Goal: Navigation & Orientation: Understand site structure

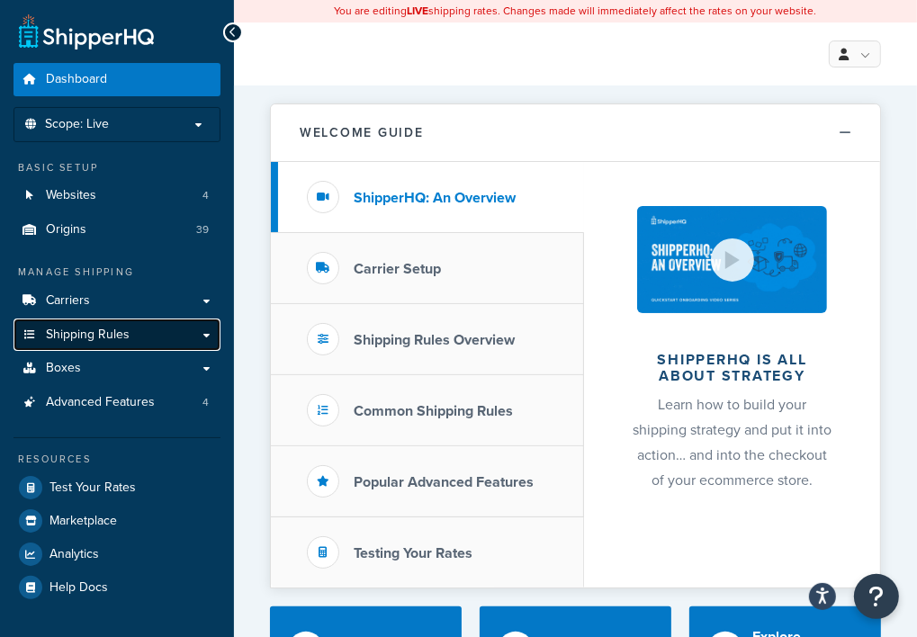
click at [87, 336] on span "Shipping Rules" at bounding box center [88, 335] width 84 height 15
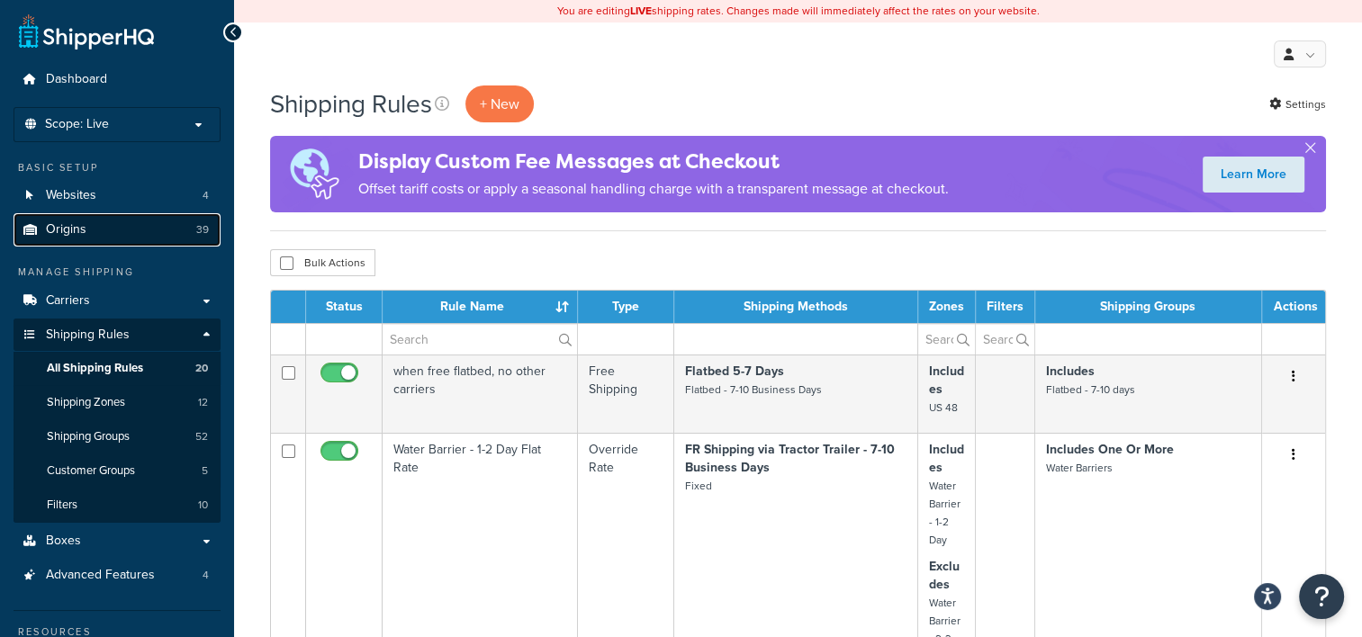
click at [113, 224] on link "Origins 39" at bounding box center [117, 229] width 207 height 33
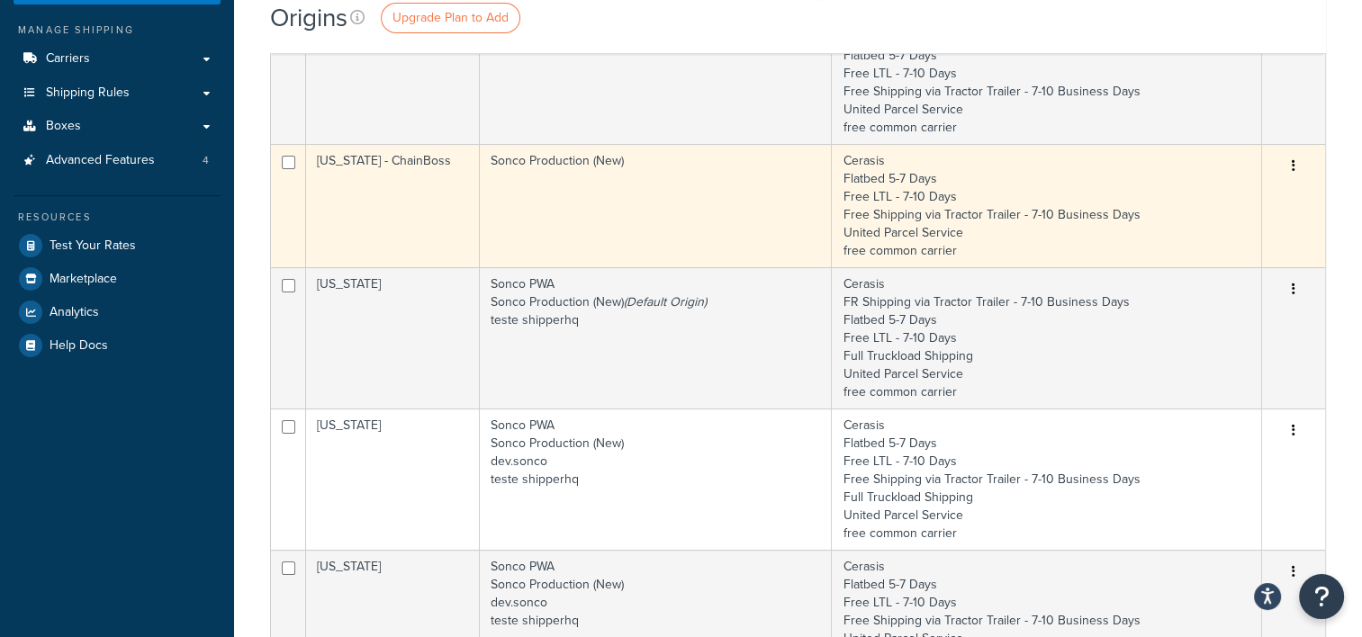
scroll to position [270, 0]
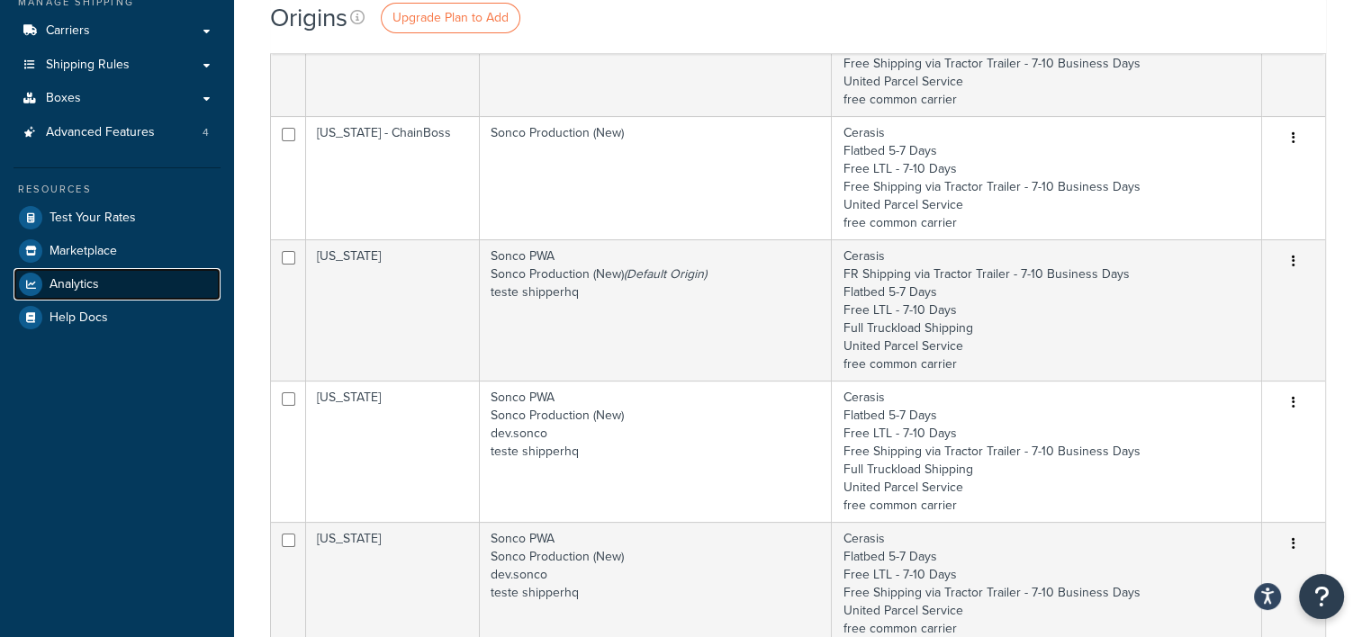
click at [113, 284] on link "Analytics" at bounding box center [117, 284] width 207 height 32
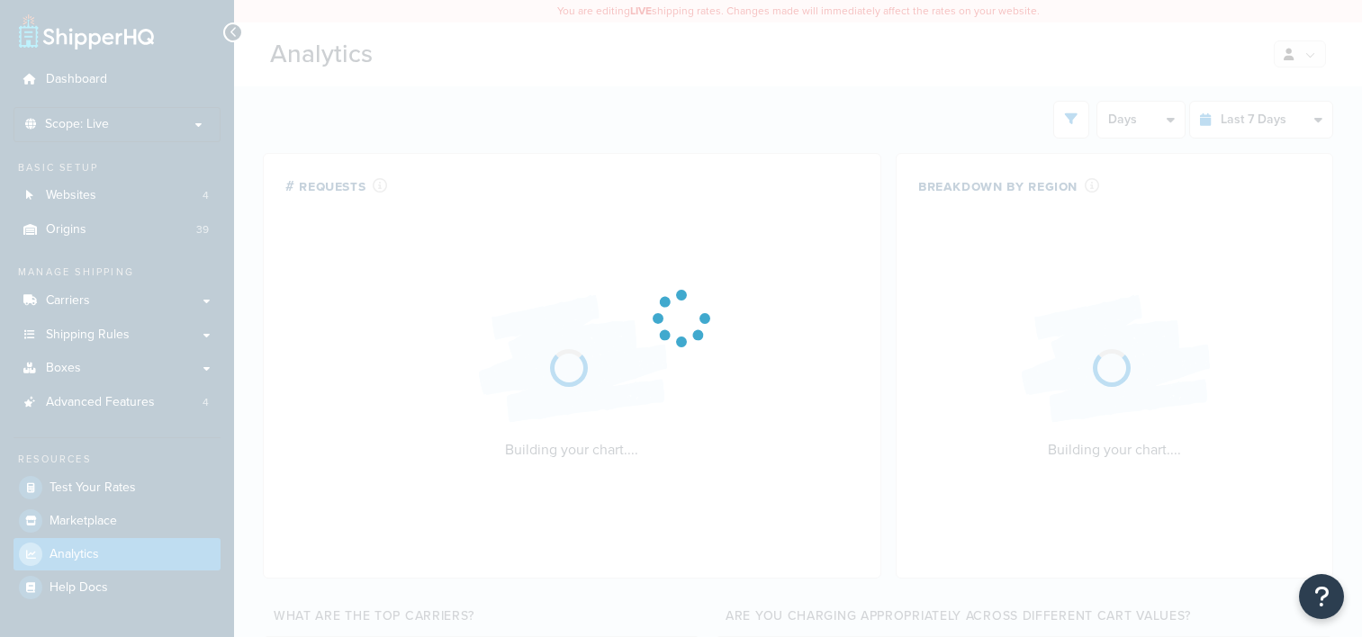
select select "last_7_days"
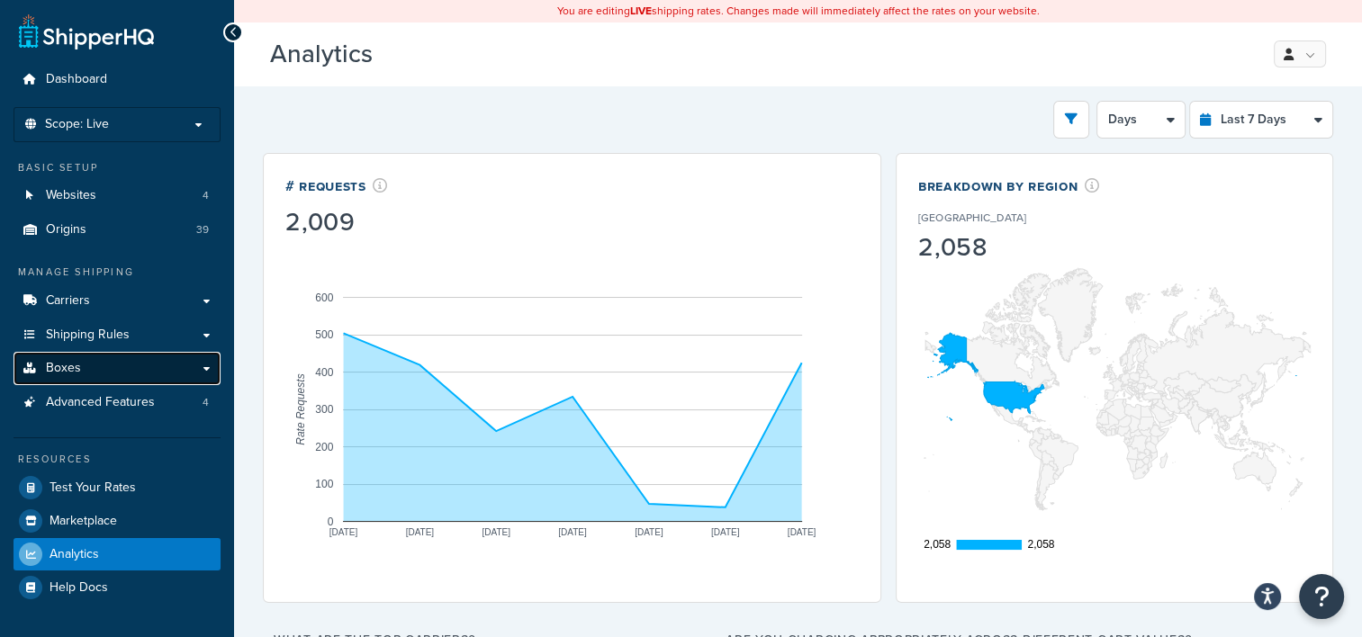
click at [120, 371] on link "Boxes" at bounding box center [117, 368] width 207 height 33
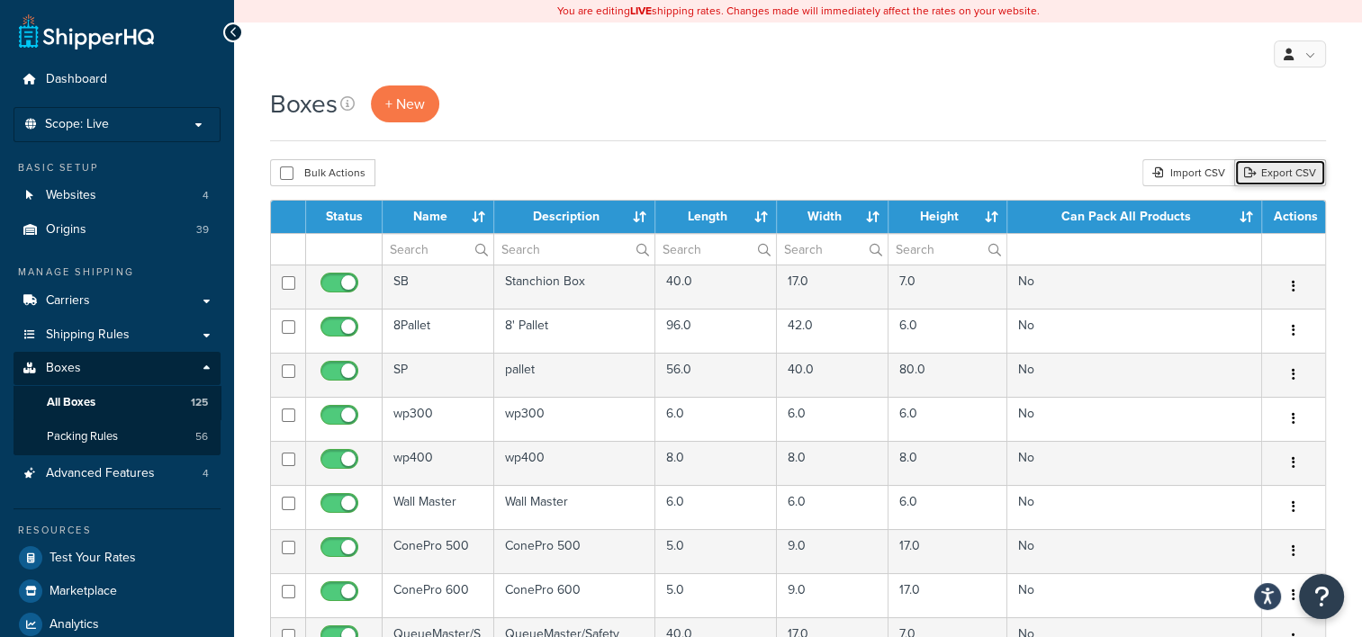
click at [1290, 169] on link "Export CSV" at bounding box center [1280, 172] width 92 height 27
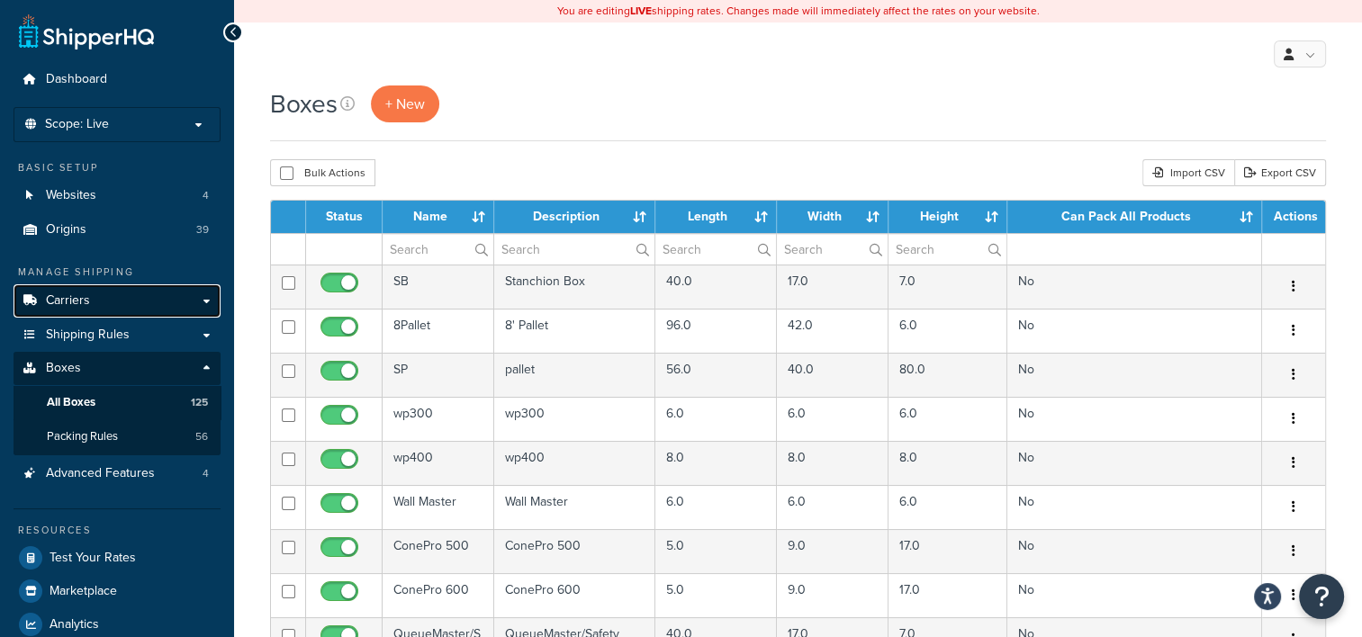
click at [97, 295] on link "Carriers" at bounding box center [117, 300] width 207 height 33
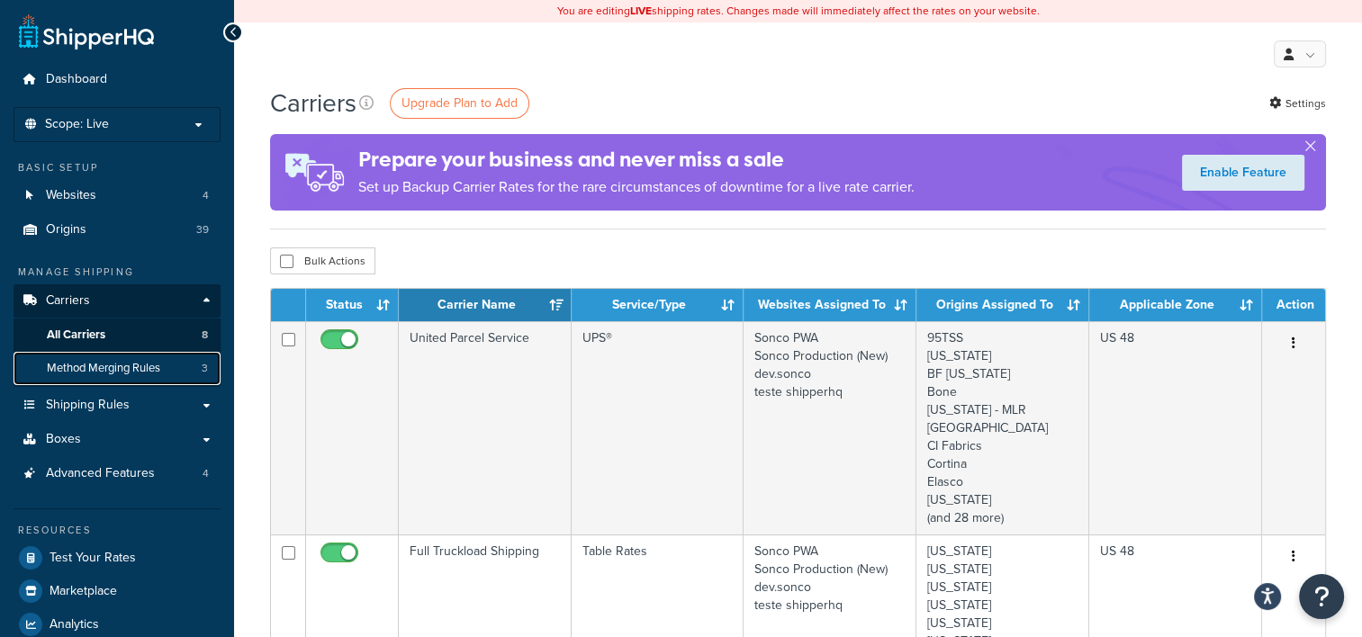
click at [104, 364] on span "Method Merging Rules" at bounding box center [103, 368] width 113 height 15
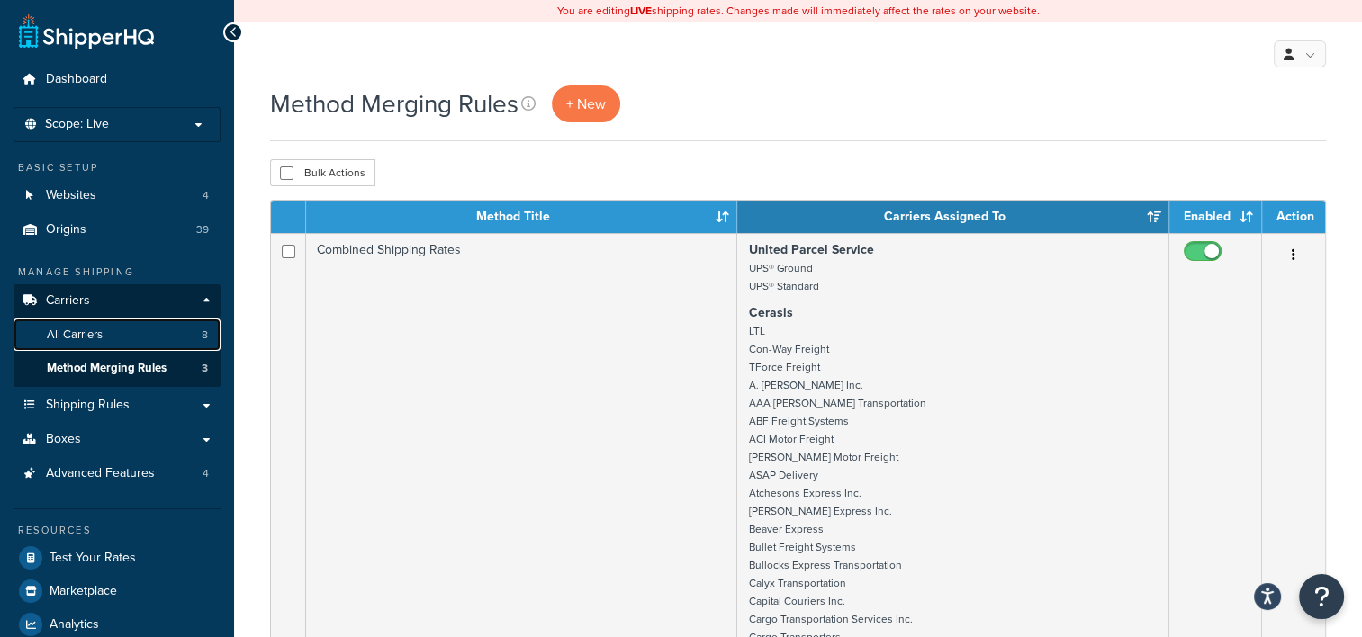
click at [84, 328] on span "All Carriers" at bounding box center [75, 335] width 56 height 15
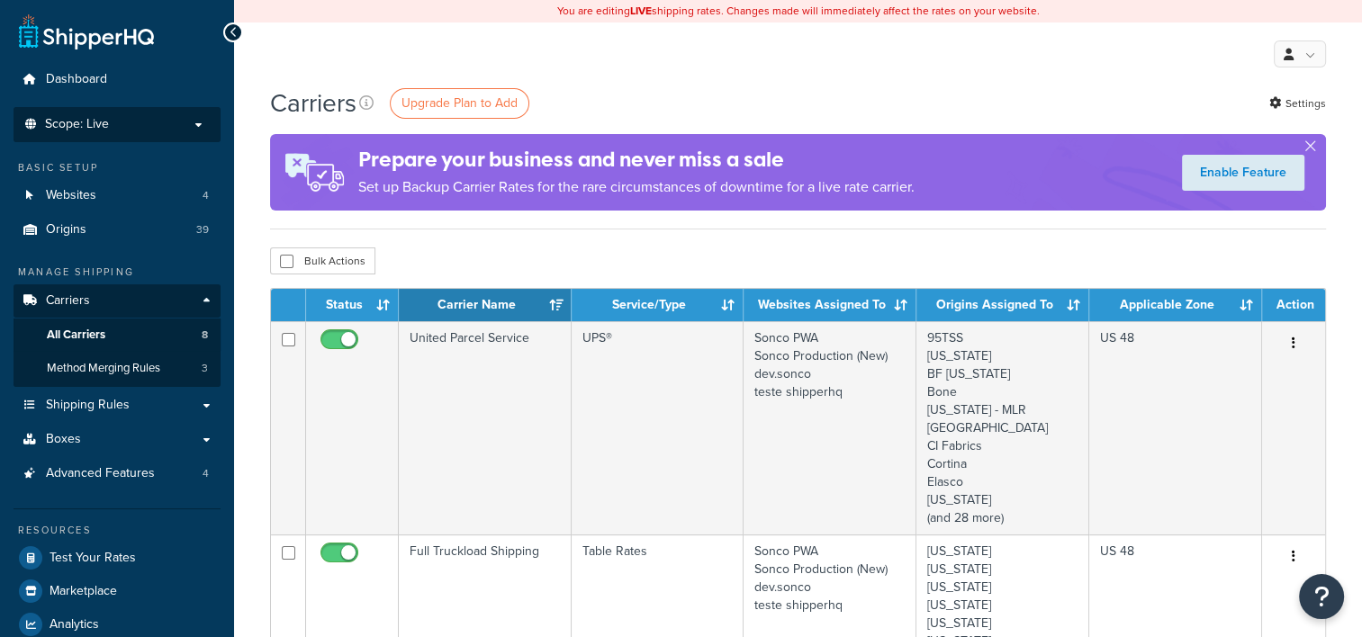
click at [119, 129] on p "Scope: Live" at bounding box center [117, 124] width 191 height 15
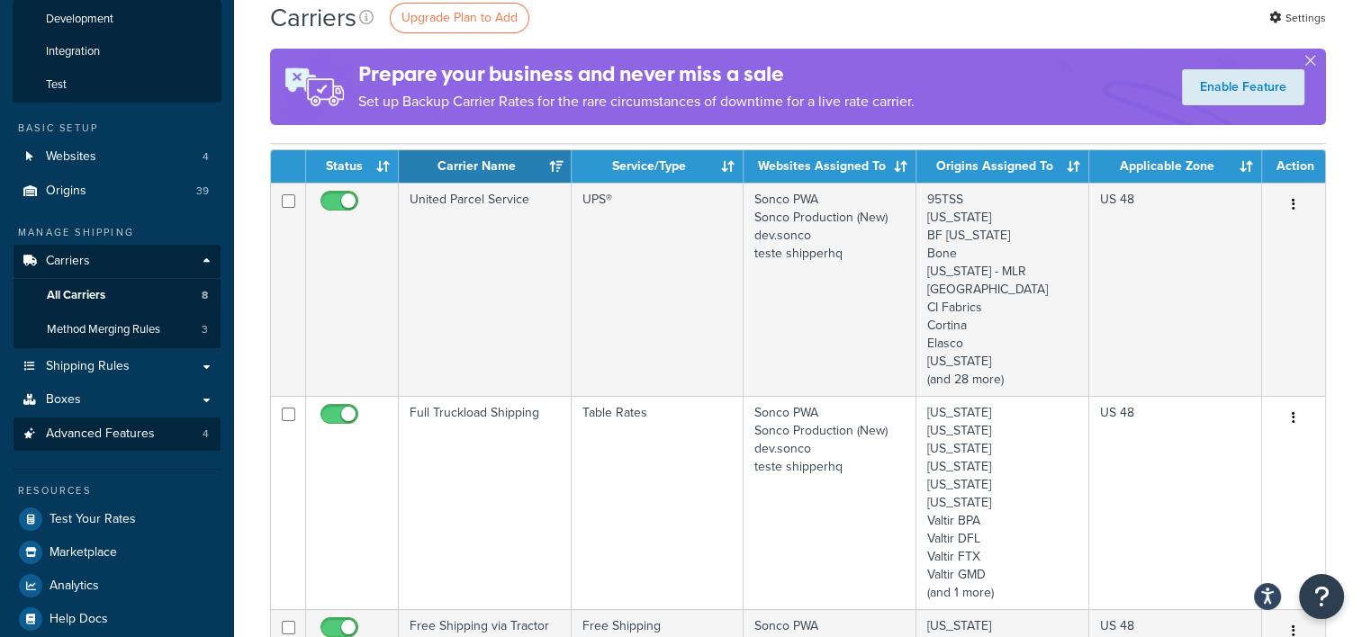
scroll to position [180, 0]
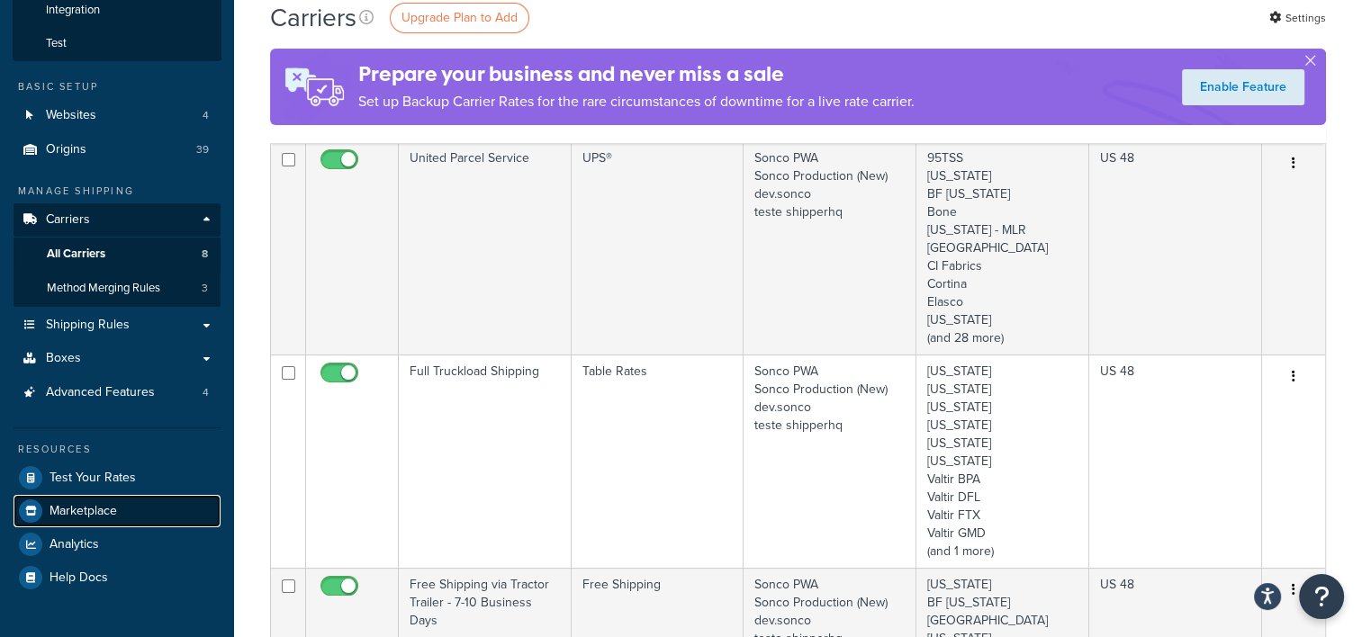
click at [103, 515] on span "Marketplace" at bounding box center [84, 511] width 68 height 15
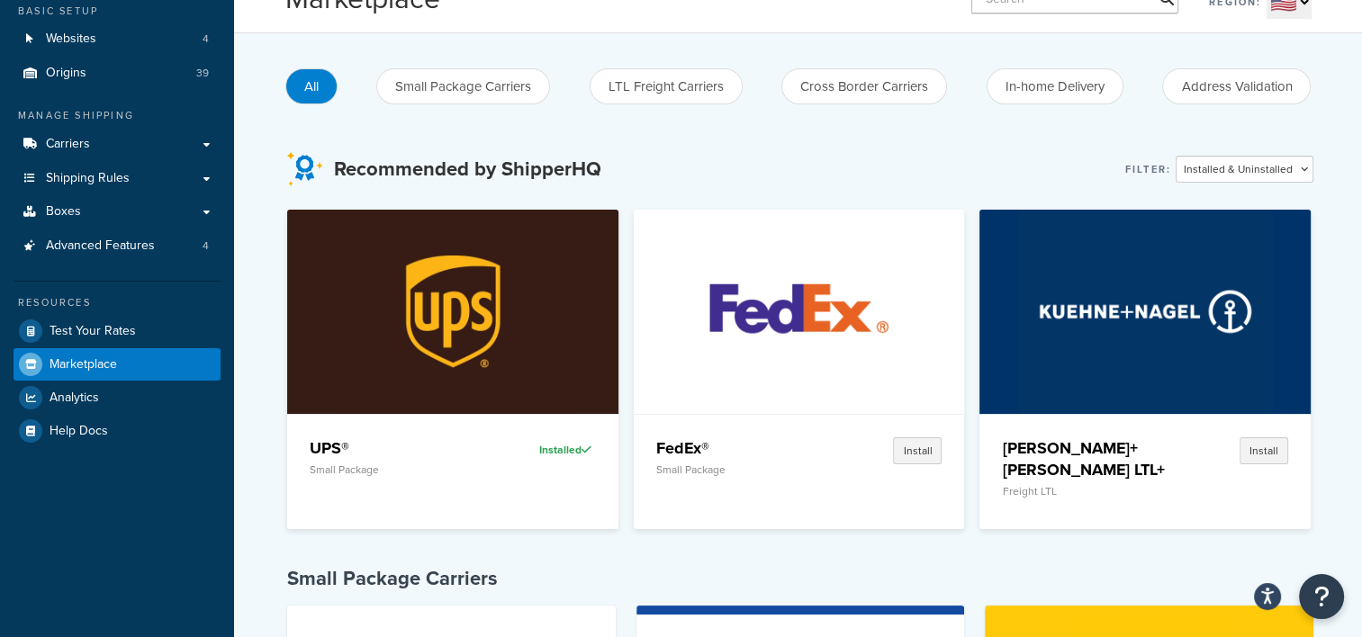
scroll to position [90, 0]
